Goal: Book appointment/travel/reservation

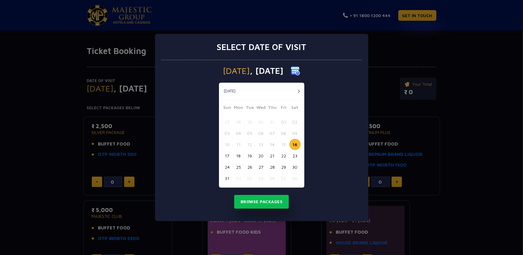
click at [298, 92] on button "button" at bounding box center [299, 92] width 8 height 8
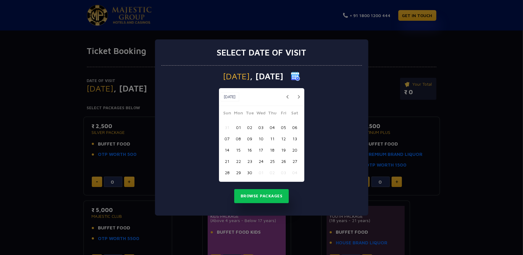
click at [295, 140] on button "13" at bounding box center [295, 138] width 11 height 11
click at [242, 195] on button "Browse Packages" at bounding box center [261, 196] width 55 height 14
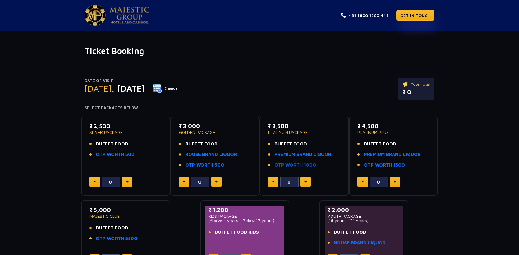
click at [293, 165] on link "OTP WORTH 1000" at bounding box center [295, 165] width 42 height 7
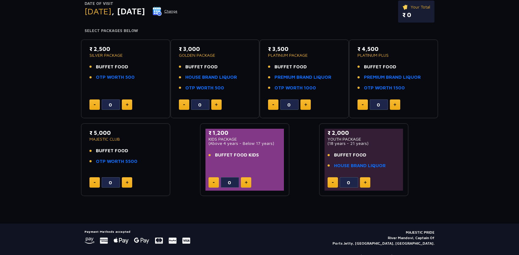
scroll to position [77, 0]
click at [353, 143] on p "(18 years - 21 years)" at bounding box center [363, 144] width 72 height 4
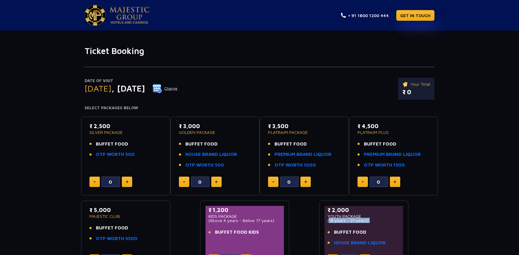
scroll to position [0, 0]
click at [213, 180] on button at bounding box center [216, 182] width 10 height 10
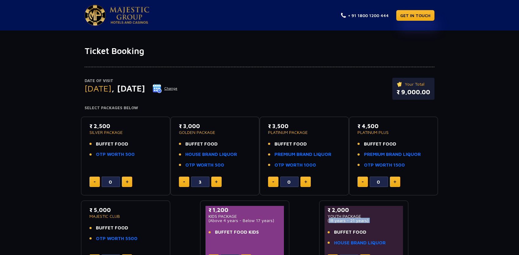
type input "4"
click at [324, 88] on div "Date of Visit [DATE] Change Your Total ₹ 12,000.00" at bounding box center [260, 92] width 350 height 28
